Goal: Task Accomplishment & Management: Use online tool/utility

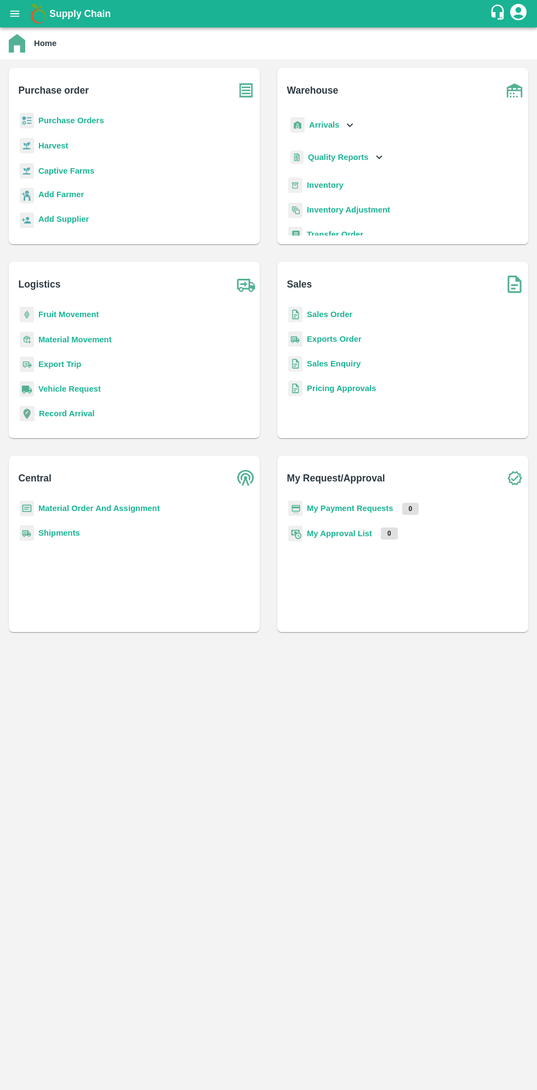
click at [19, 18] on icon "open drawer" at bounding box center [15, 14] width 12 height 12
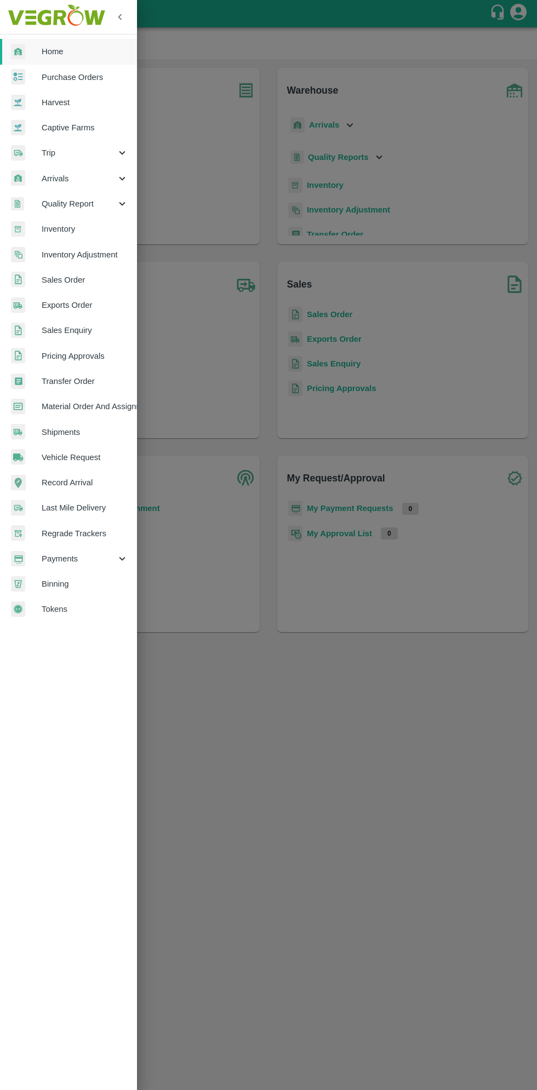
click at [55, 181] on span "Arrivals" at bounding box center [79, 179] width 75 height 12
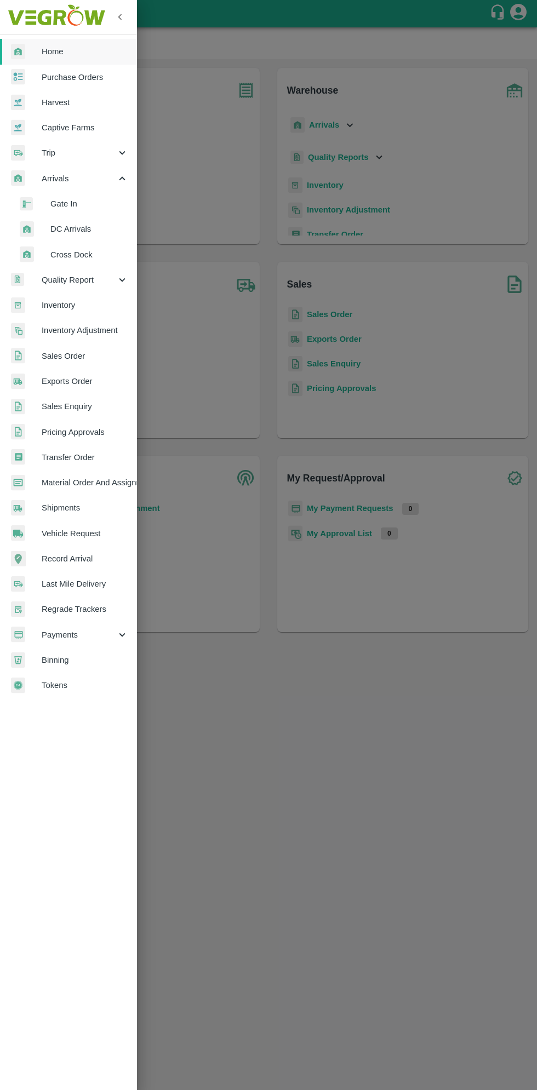
click at [62, 235] on span "DC Arrivals" at bounding box center [89, 229] width 78 height 12
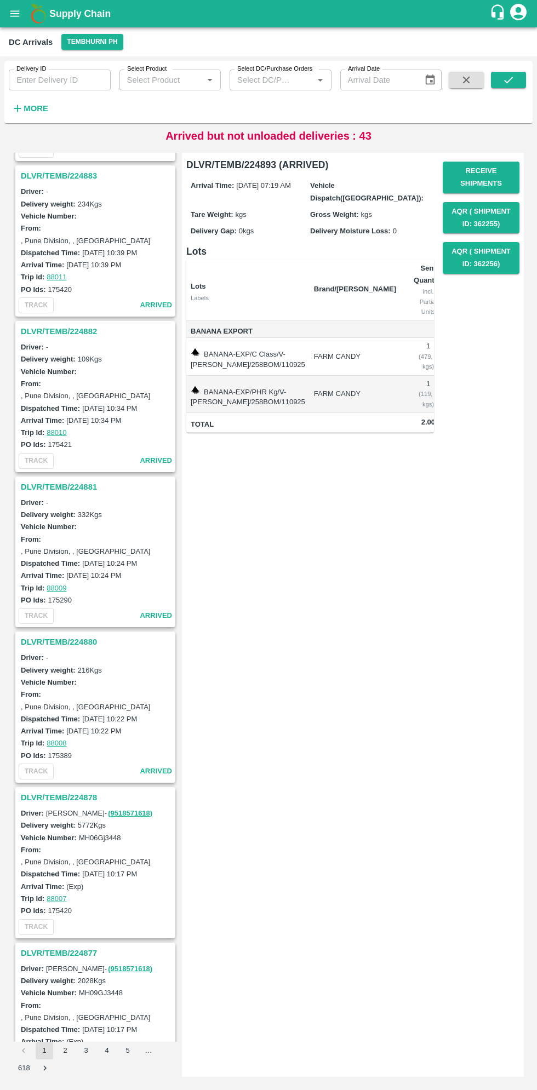
scroll to position [461, 0]
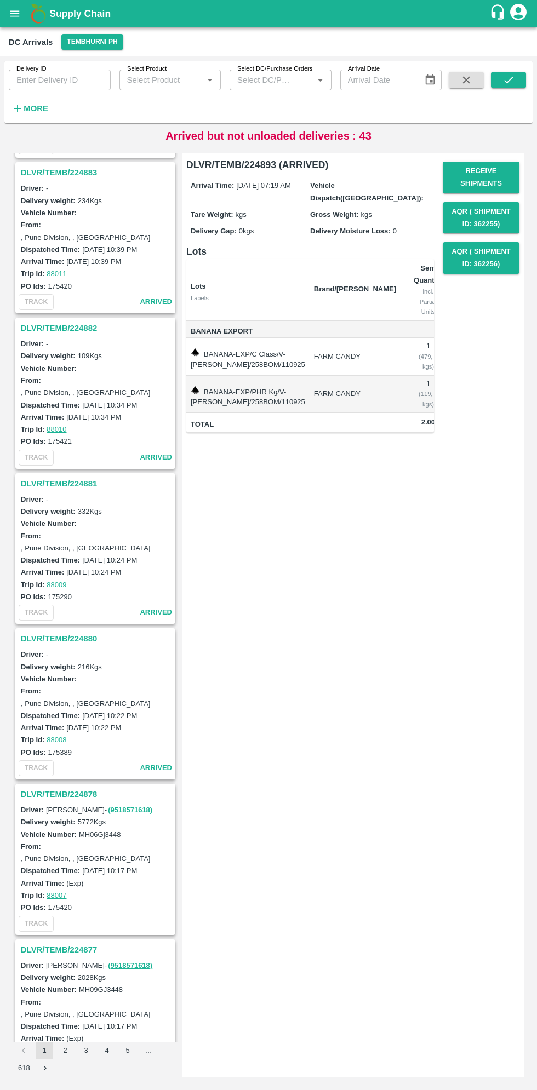
click at [53, 792] on h3 "DLVR/TEMB/224878" at bounding box center [97, 794] width 152 height 14
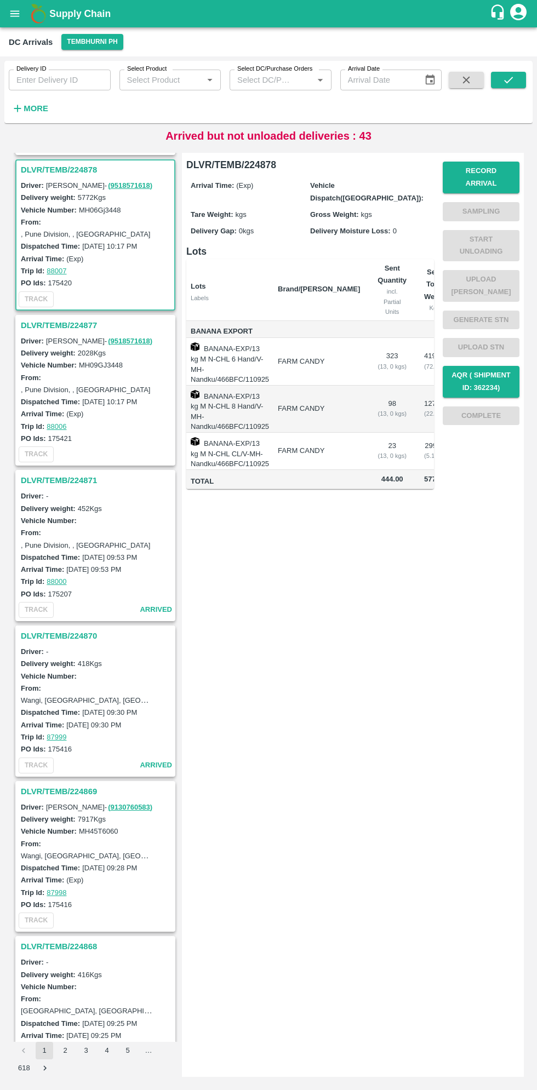
scroll to position [1089, 0]
click at [494, 171] on button "Record Arrival" at bounding box center [481, 178] width 77 height 32
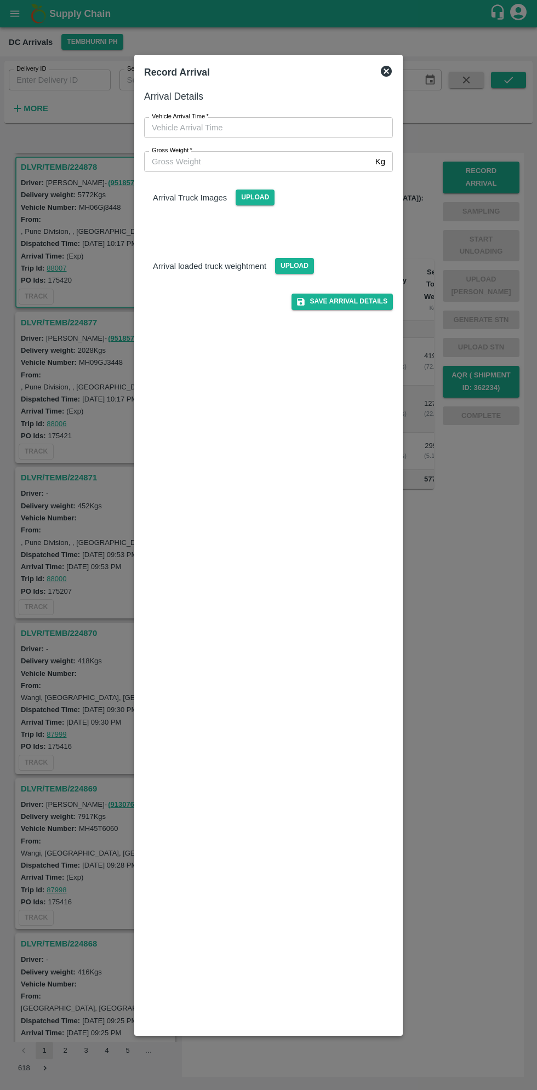
click at [182, 128] on input "Vehicle Arrival Time   *" at bounding box center [264, 127] width 241 height 21
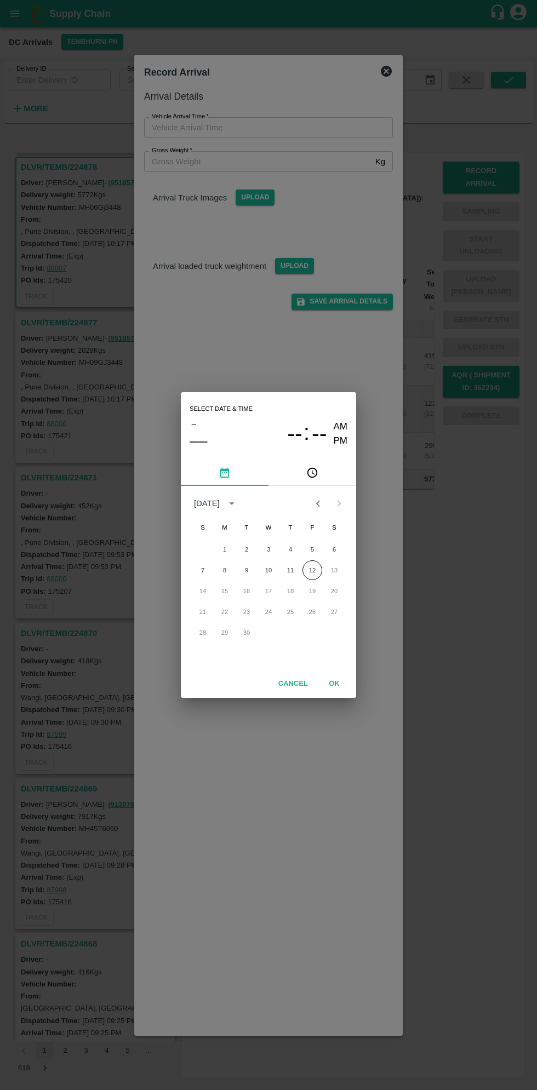
click at [313, 473] on icon "pick time" at bounding box center [312, 473] width 12 height 12
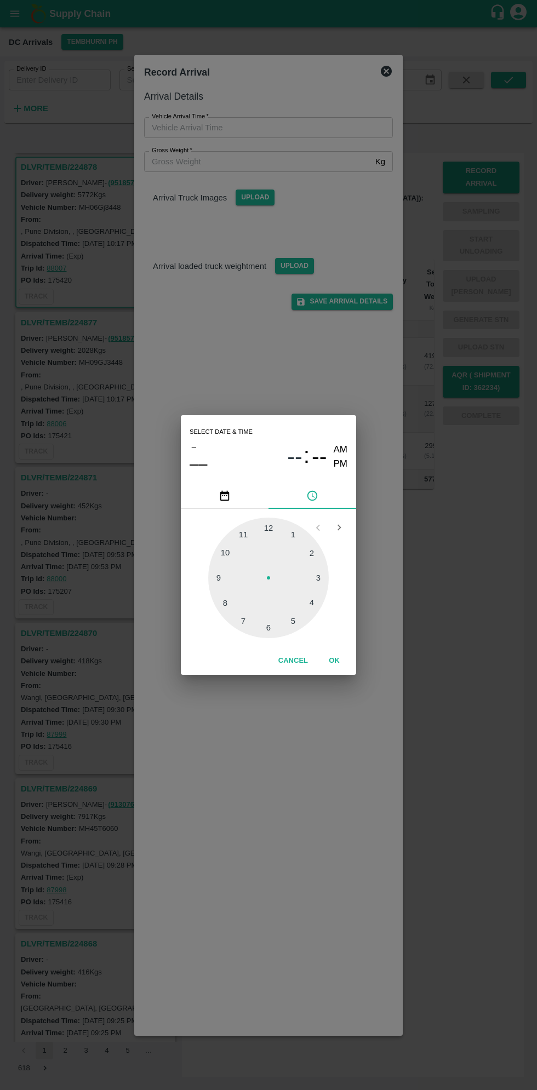
click at [219, 582] on div at bounding box center [268, 578] width 121 height 121
click at [310, 615] on div at bounding box center [268, 578] width 121 height 121
click at [307, 617] on div at bounding box center [268, 578] width 121 height 121
type input "[DATE] 09:23 AM"
click at [334, 661] on button "OK" at bounding box center [334, 660] width 35 height 19
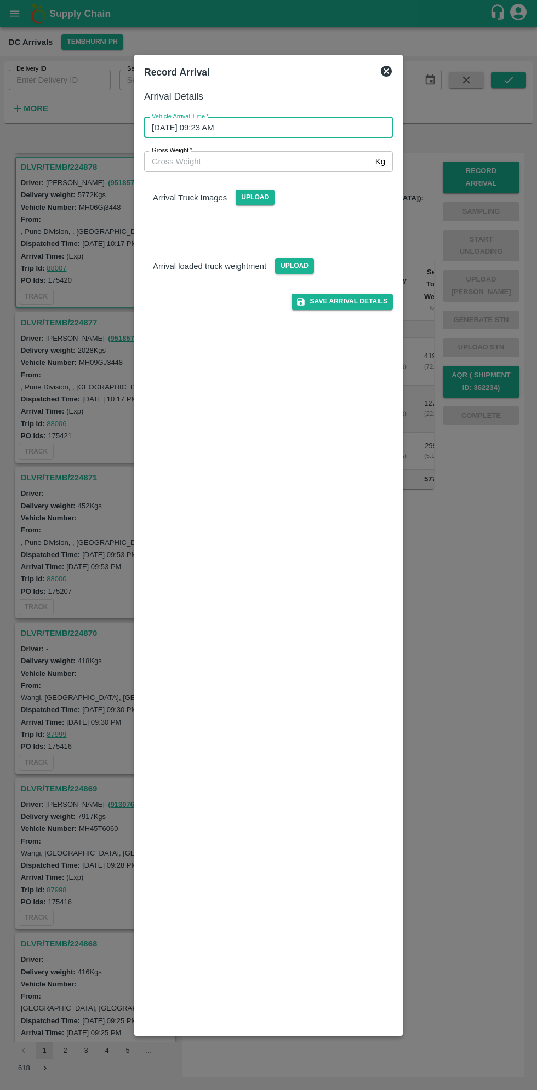
click at [178, 161] on input "Gross Weight   *" at bounding box center [257, 161] width 227 height 21
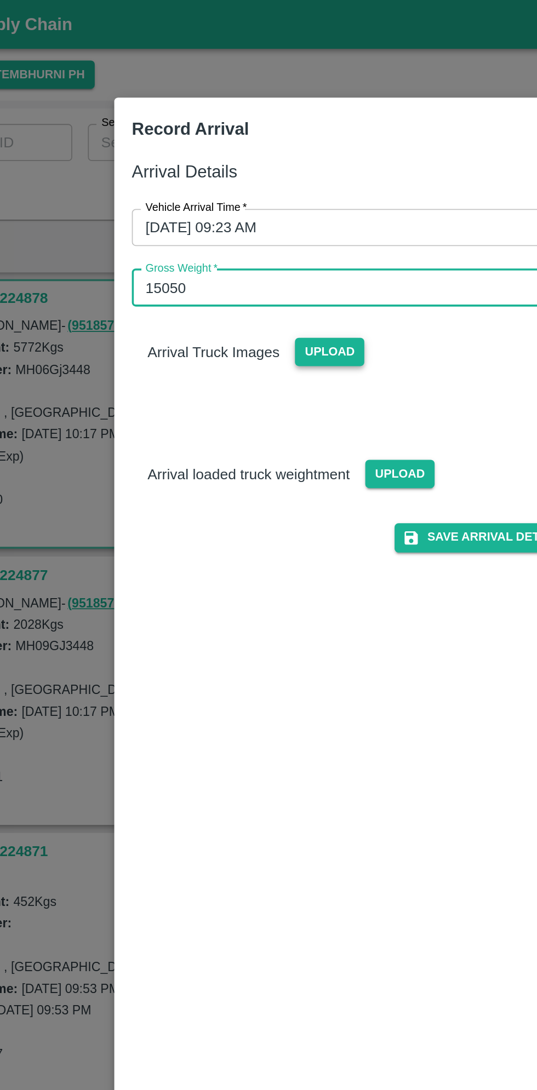
type input "15050"
click at [259, 201] on span "Upload" at bounding box center [255, 198] width 39 height 16
click at [0, 0] on input "Upload" at bounding box center [0, 0] width 0 height 0
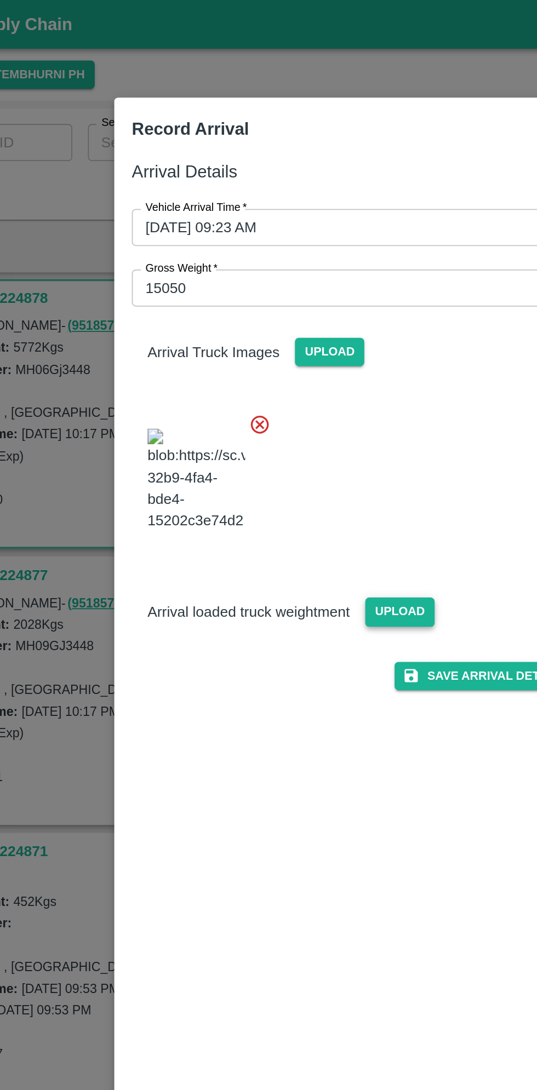
click at [297, 351] on span "Upload" at bounding box center [294, 343] width 39 height 16
click at [0, 0] on input "Upload" at bounding box center [0, 0] width 0 height 0
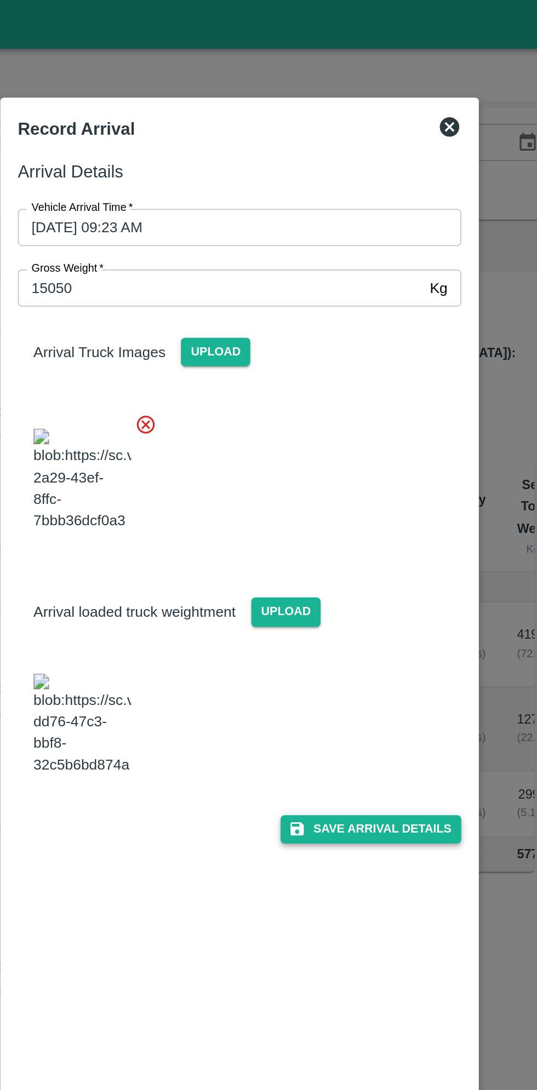
click at [350, 473] on button "Save Arrival Details" at bounding box center [341, 466] width 101 height 16
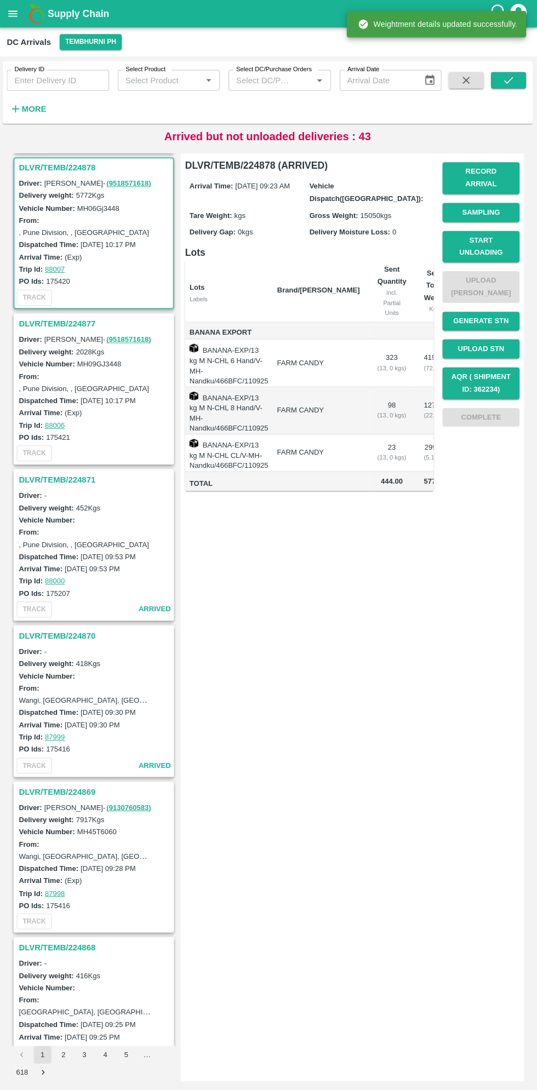
scroll to position [0, 0]
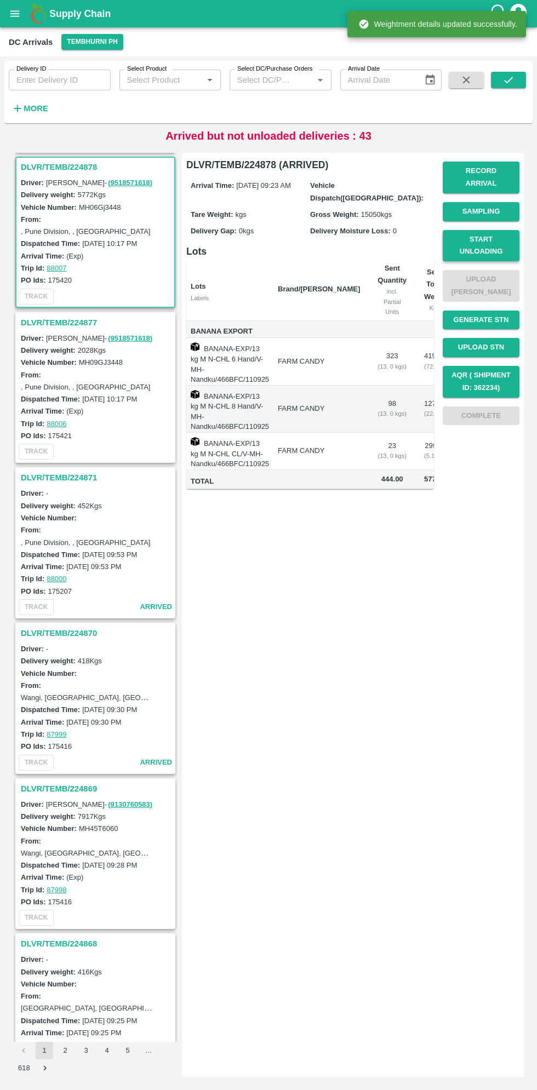
click at [507, 239] on button "Start Unloading" at bounding box center [481, 246] width 77 height 32
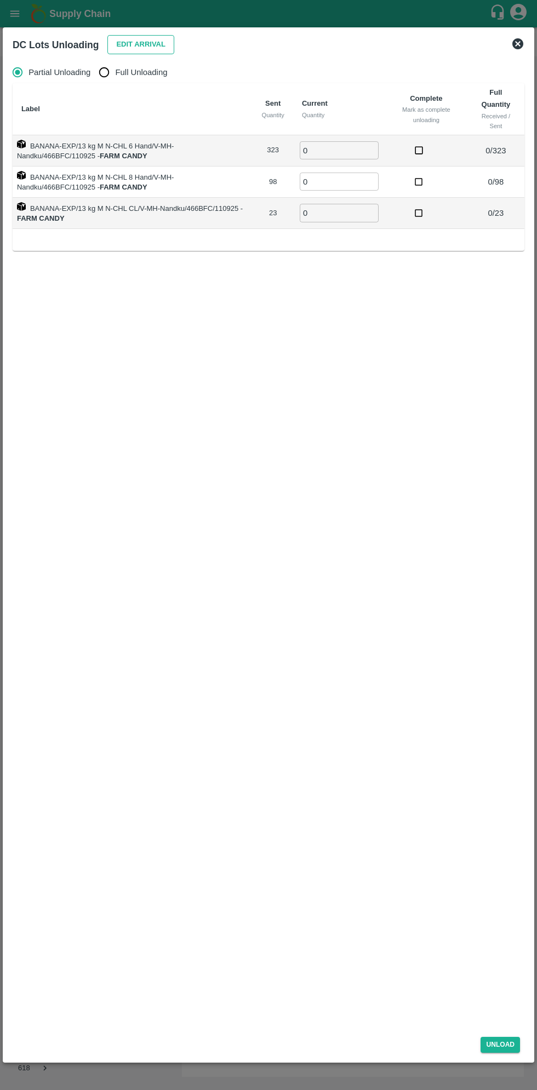
click at [125, 39] on button "Edit Arrival" at bounding box center [140, 44] width 67 height 19
